Goal: Find contact information: Find contact information

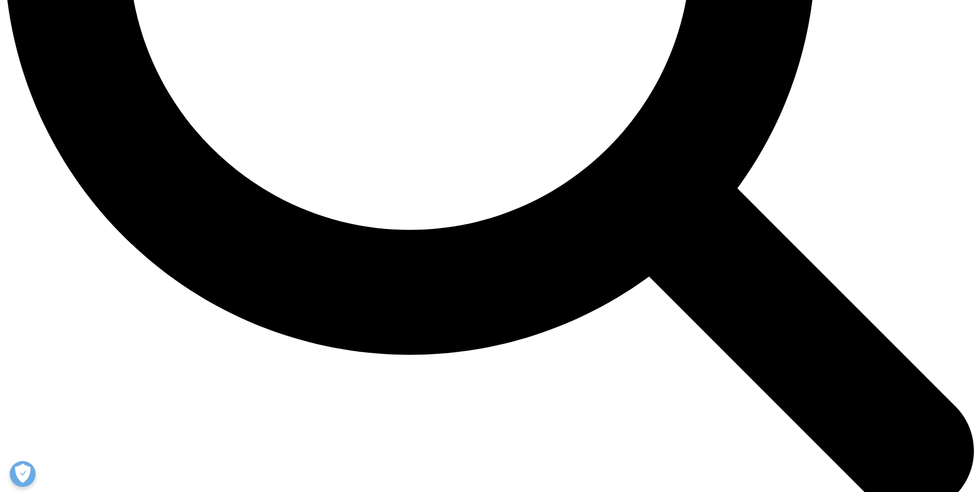
scroll to position [1655, 0]
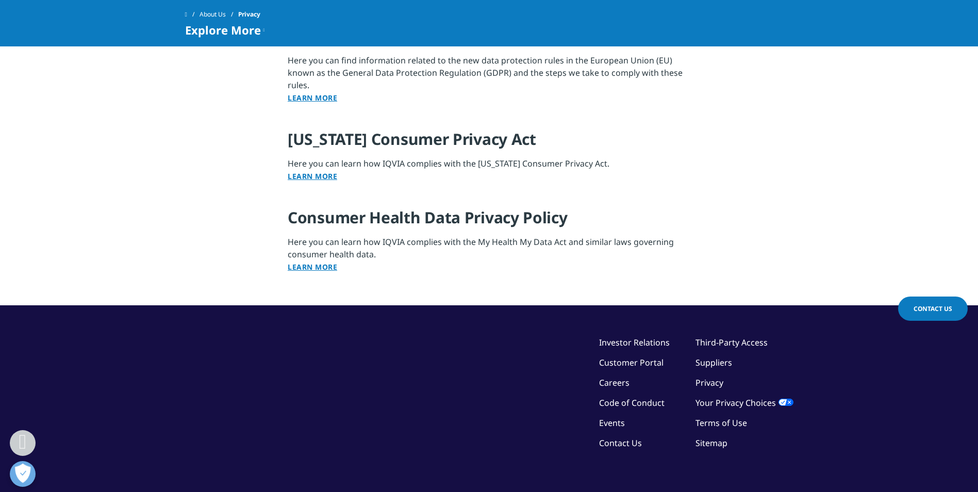
scroll to position [1334, 0]
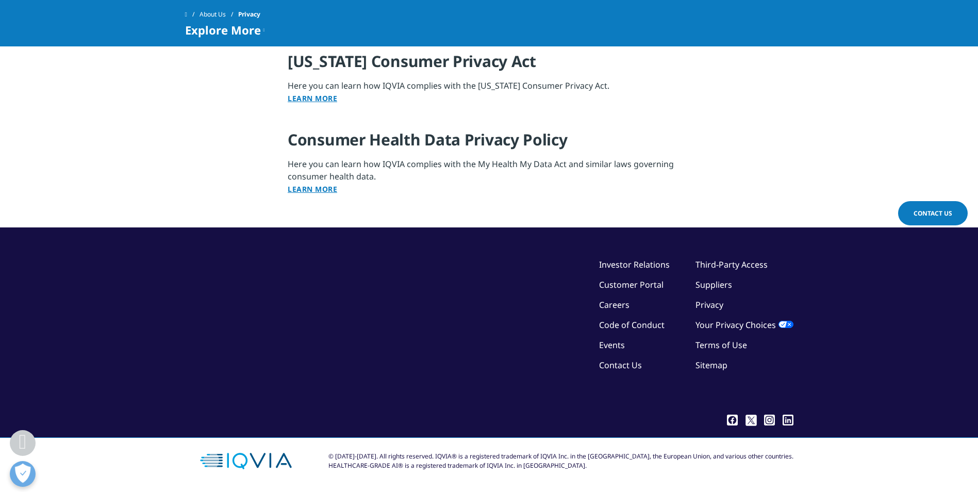
click at [622, 393] on div "Investor Relations Customer Portal Careers Code of Conduct Events Contact Us Th…" at bounding box center [696, 326] width 194 height 136
click at [702, 365] on link "Sitemap" at bounding box center [711, 364] width 32 height 11
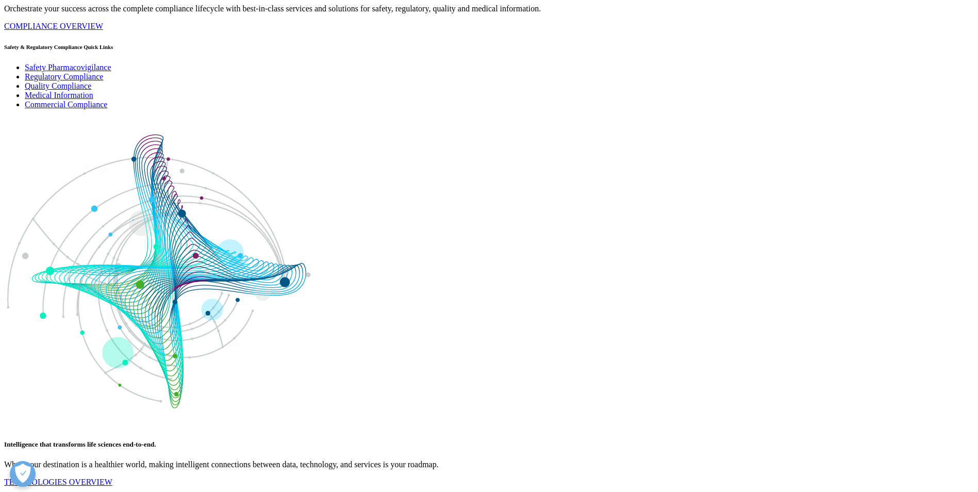
scroll to position [7164, 0]
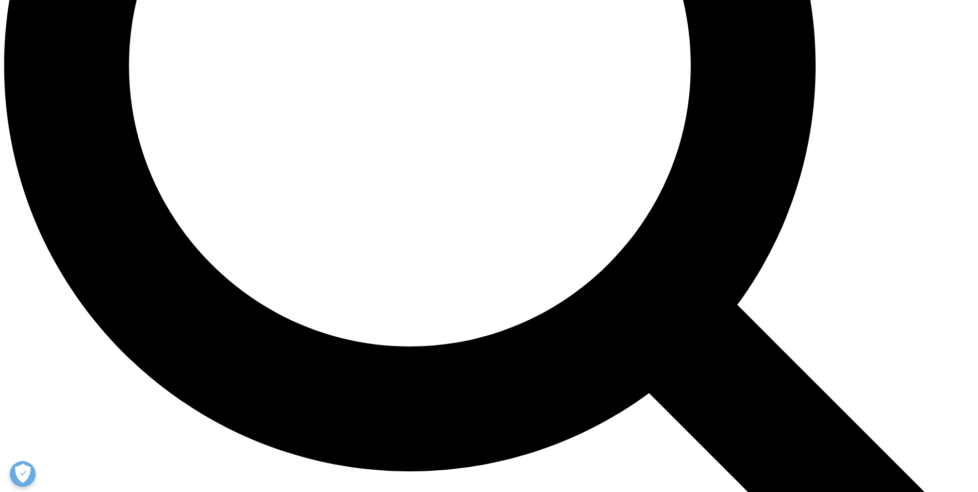
scroll to position [1386, 0]
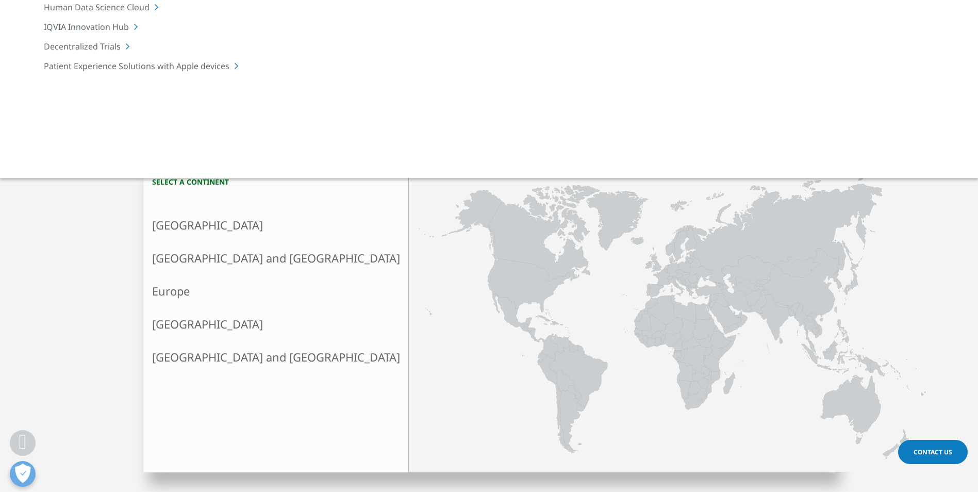
scroll to position [206, 0]
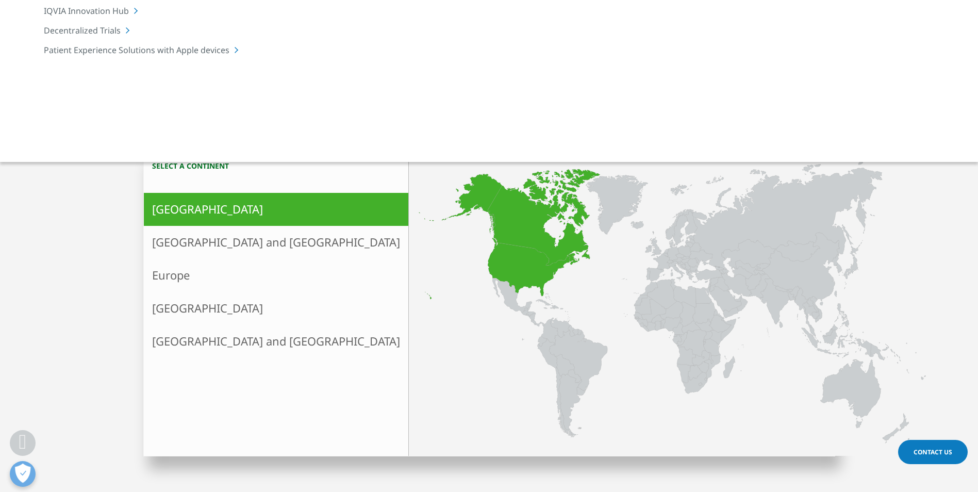
click at [488, 214] on icon at bounding box center [544, 217] width 112 height 96
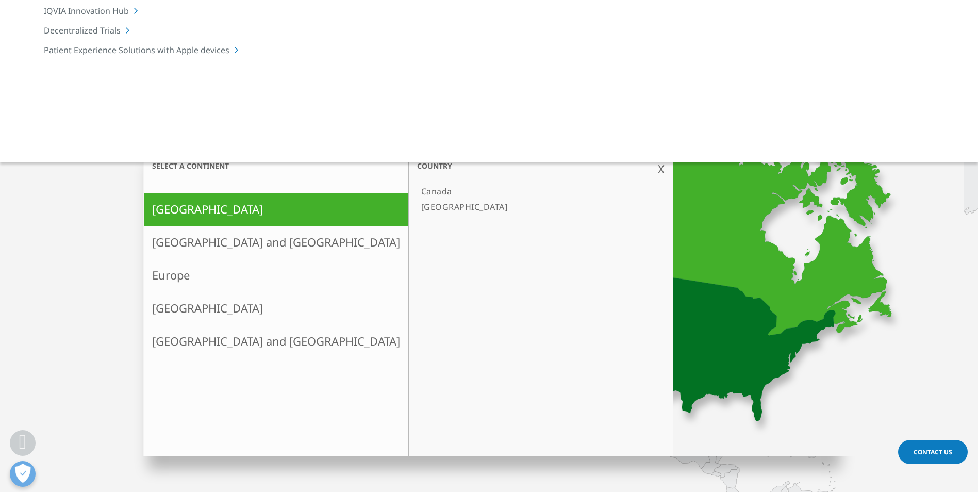
click at [417, 204] on link "[GEOGRAPHIC_DATA]" at bounding box center [535, 206] width 237 height 15
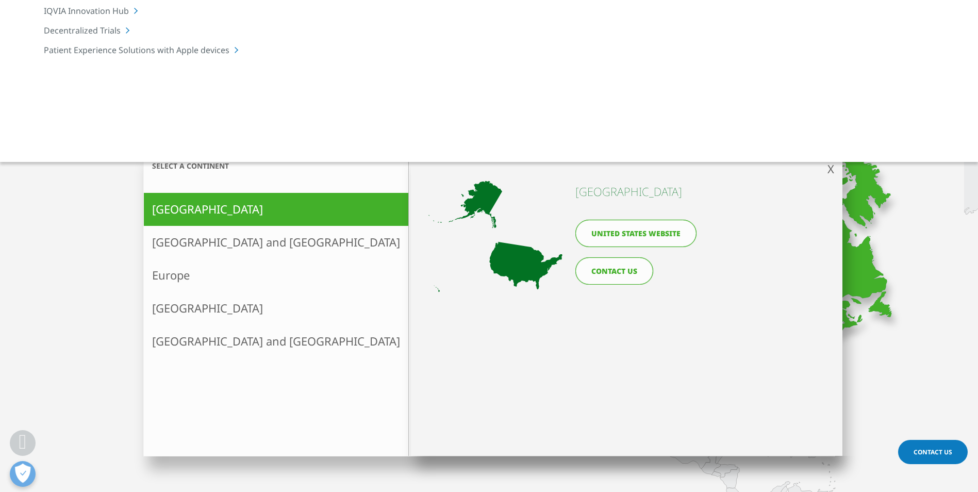
click at [617, 269] on link "CONTACT US" at bounding box center [614, 270] width 78 height 27
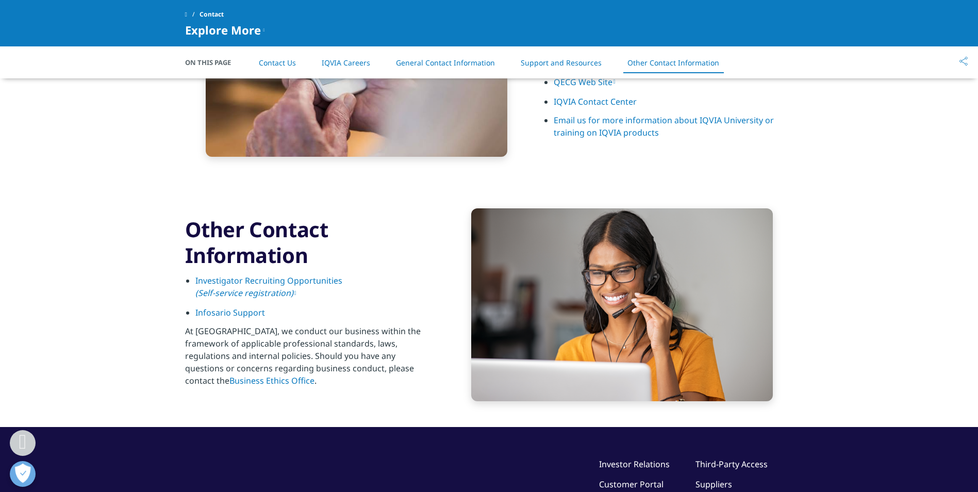
scroll to position [1449, 0]
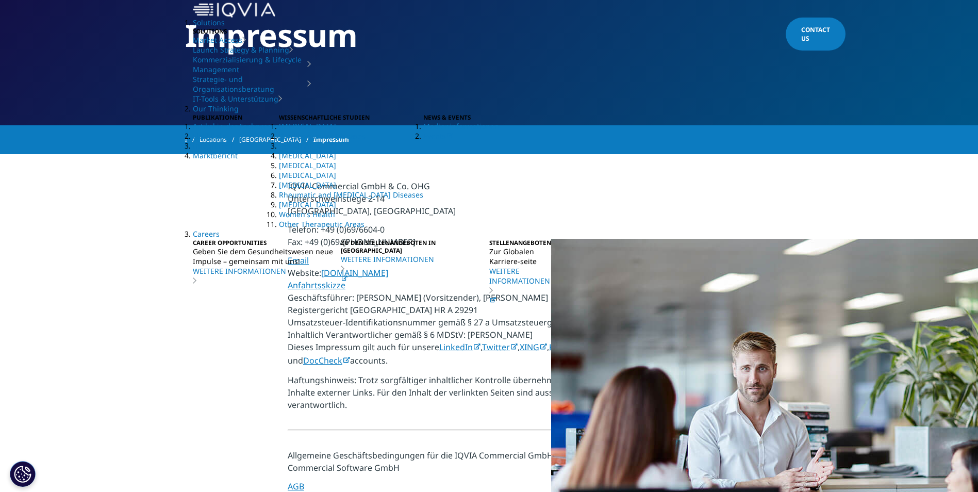
scroll to position [52, 0]
